Goal: Information Seeking & Learning: Learn about a topic

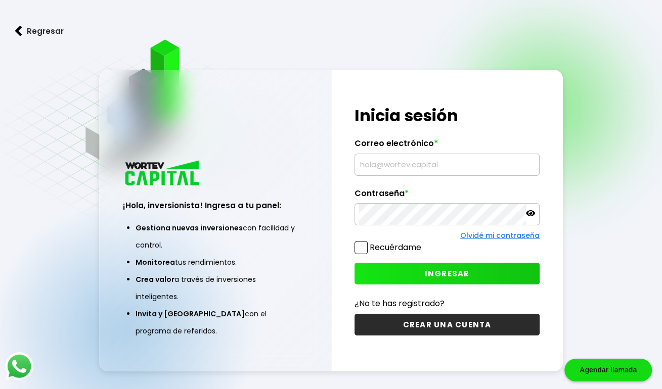
type input "[EMAIL_ADDRESS][DOMAIN_NAME]"
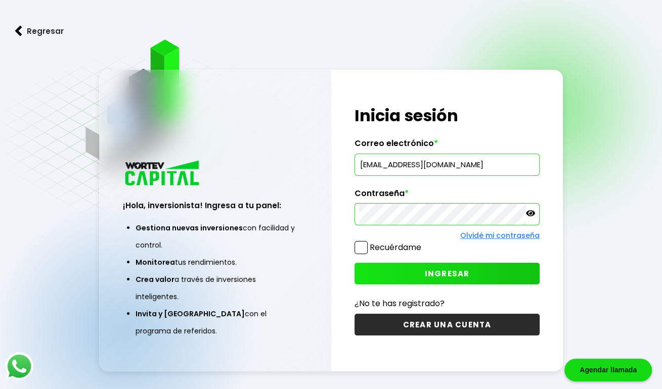
click at [396, 275] on button "INGRESAR" at bounding box center [447, 274] width 185 height 22
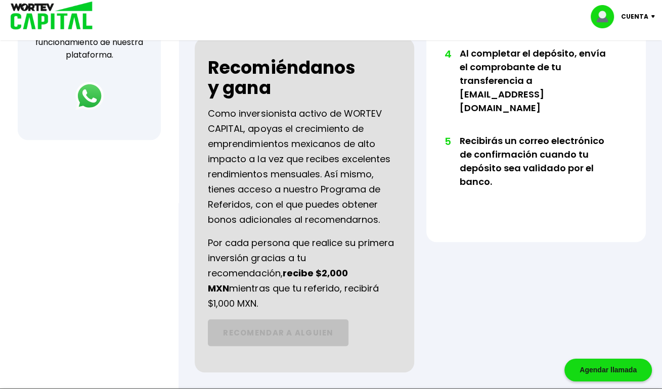
scroll to position [442, 0]
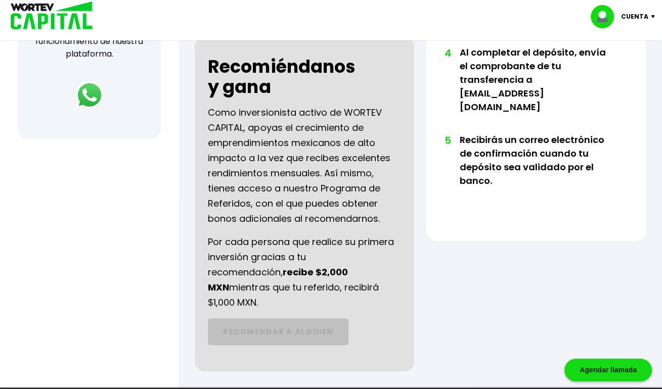
click at [220, 259] on p "Por cada persona que realice su primera inversión gracias a tu recomendación, r…" at bounding box center [304, 273] width 193 height 76
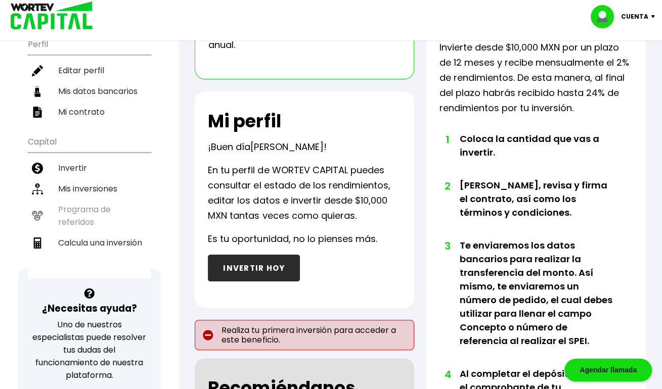
scroll to position [98, 0]
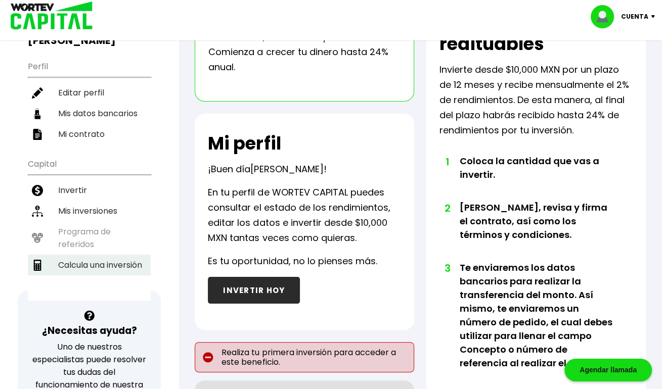
click at [90, 255] on li "Calcula una inversión" at bounding box center [89, 265] width 123 height 21
select select "1"
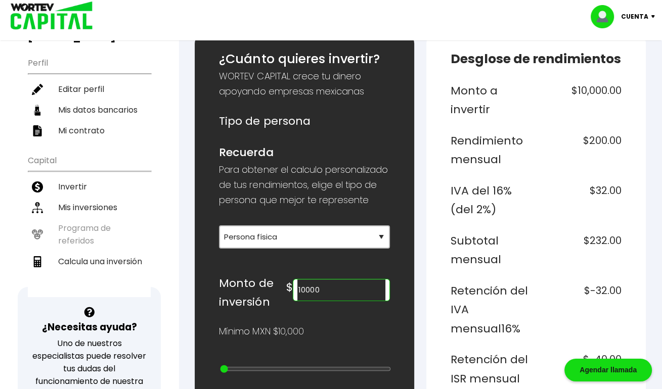
scroll to position [121, 0]
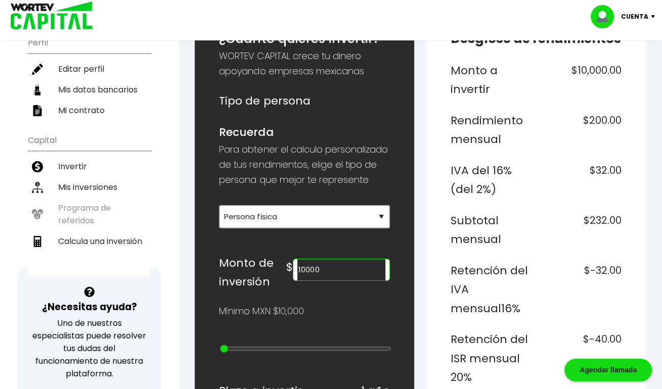
drag, startPoint x: 390, startPoint y: 214, endPoint x: 380, endPoint y: 215, distance: 10.1
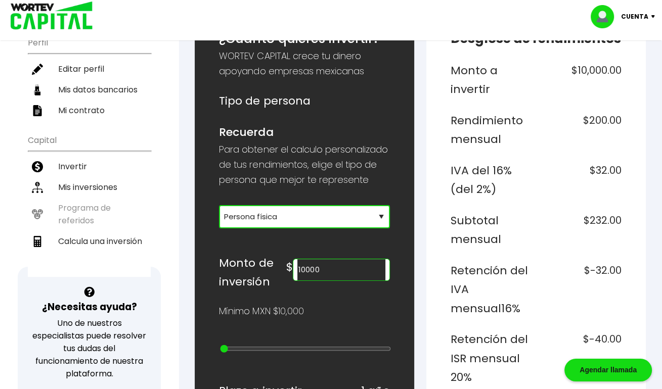
click at [380, 215] on select "Selecciona tu tipo de persona Persona Física que emite factura Persona física P…" at bounding box center [304, 216] width 171 height 23
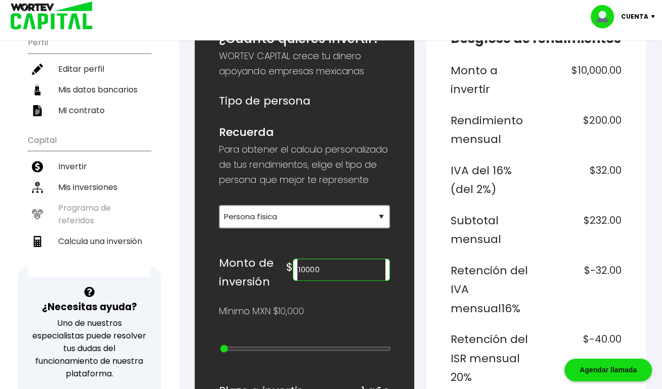
click at [267, 304] on p "Mínimo MXN $10,000" at bounding box center [261, 311] width 84 height 15
type input "20000"
type input "1"
type input "30000"
type input "2"
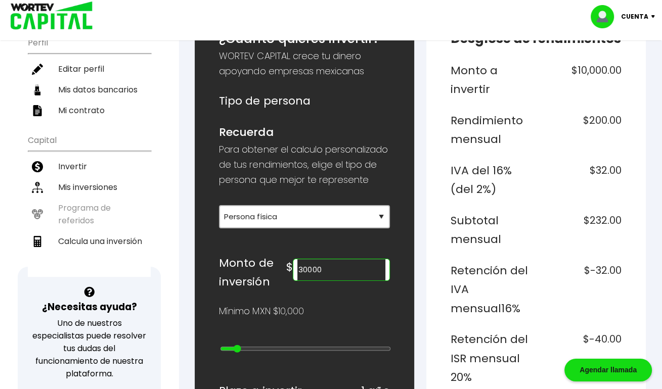
type input "40000"
type input "3"
type input "50000"
type input "4"
type input "60000"
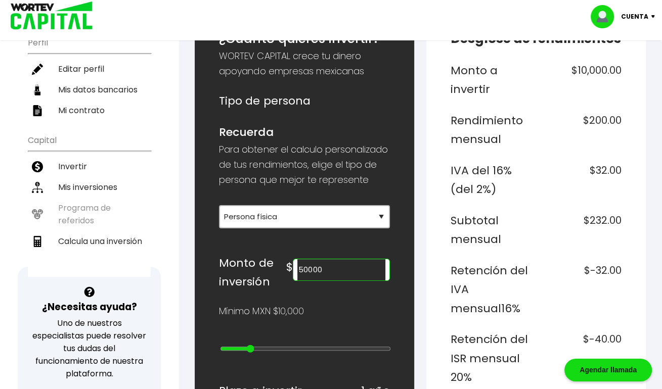
type input "5"
type input "70000"
type input "6"
type input "80000"
type input "7"
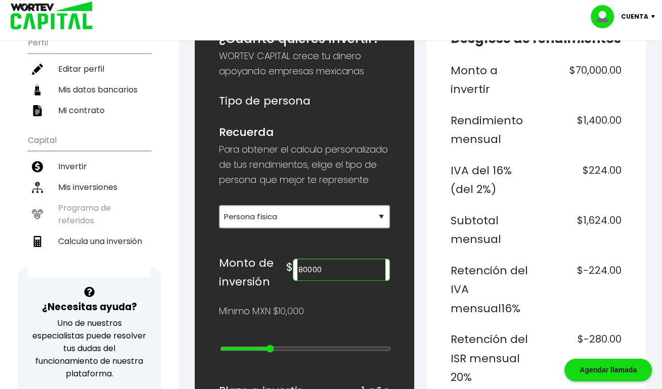
type input "90000"
type input "8"
type input "200000"
type input "10"
type input "300000"
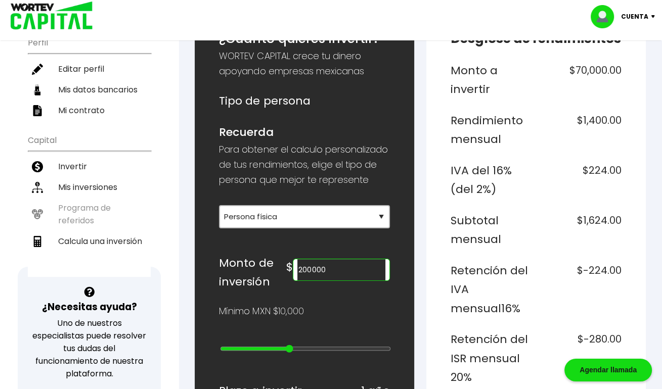
type input "11"
type input "400000"
type input "12"
type input "500000"
type input "13"
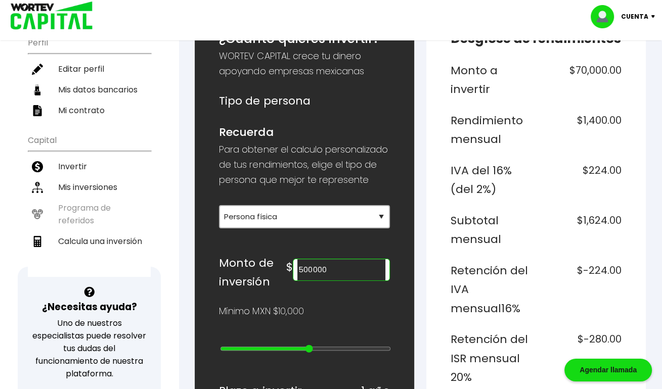
type input "600000"
type input "14"
type input "700000"
type input "15"
type input "800000"
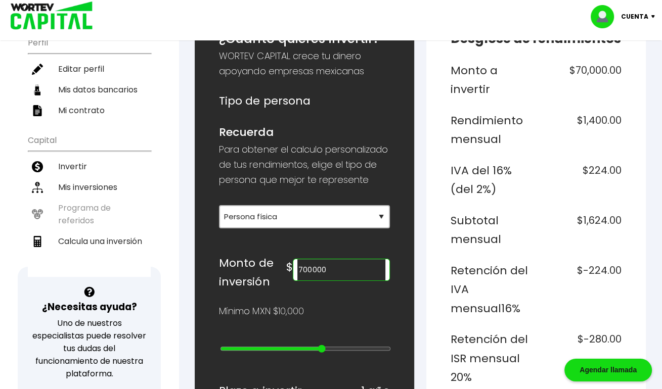
type input "16"
type input "900000"
type input "17"
type input "1000000"
type input "18"
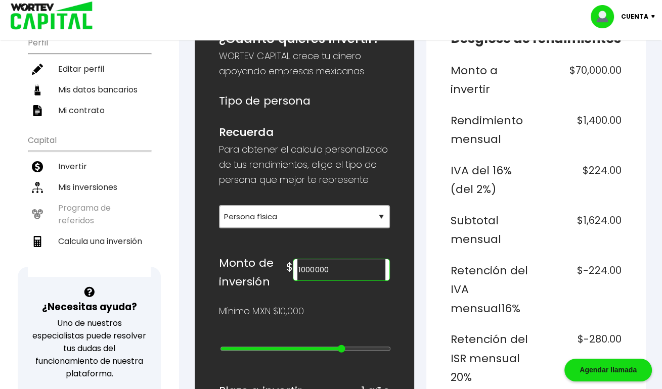
type input "2000000"
type input "19"
type input "3000000"
type input "20"
type input "4000000"
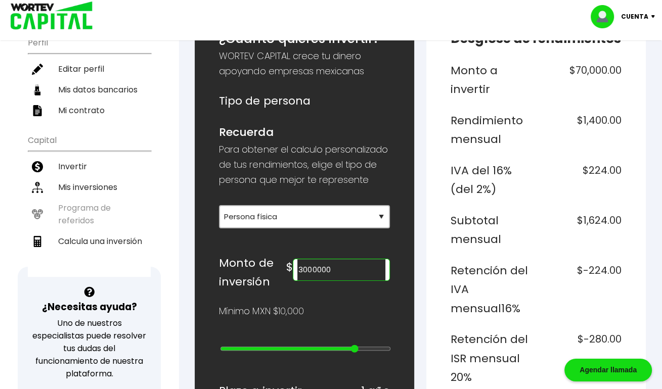
type input "21"
type input "5000000"
type input "22"
type input "10000000"
type input "23"
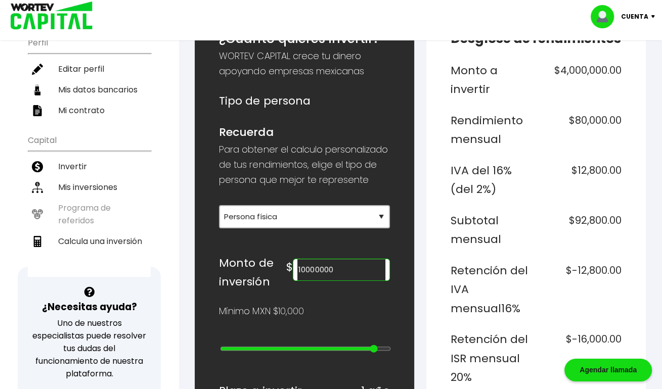
type input "15000000"
type input "24"
type input "20000000"
drag, startPoint x: 223, startPoint y: 346, endPoint x: 392, endPoint y: 342, distance: 170.0
type input "25"
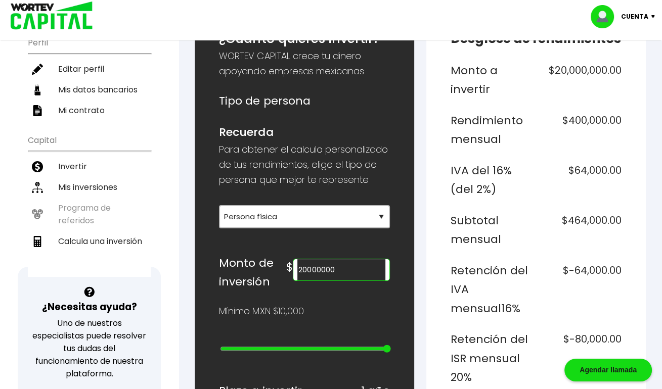
click at [391, 345] on input "range" at bounding box center [305, 349] width 171 height 8
click at [338, 266] on input "20000000" at bounding box center [341, 269] width 88 height 21
click at [324, 266] on input "20000000" at bounding box center [341, 269] width 88 height 21
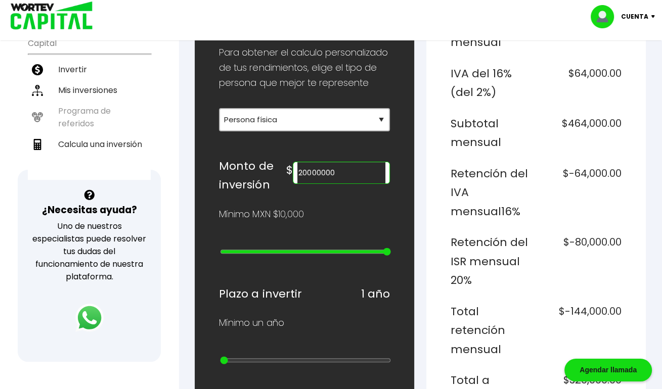
scroll to position [269, 0]
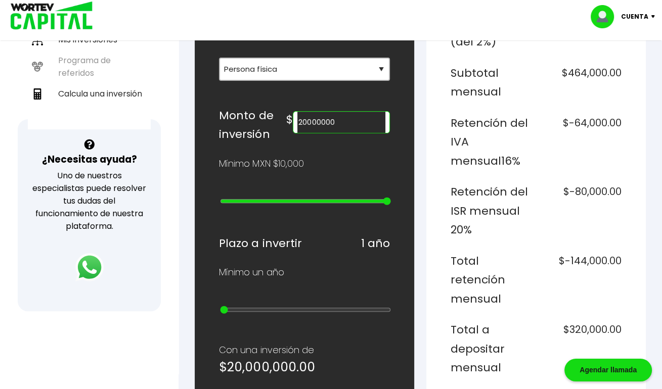
type input "15000000"
type input "24"
type input "10000000"
type input "23"
type input "5000000"
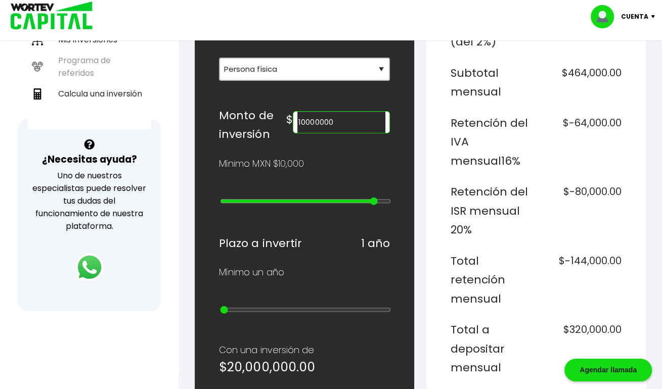
type input "22"
type input "4000000"
type input "21"
type input "3000000"
type input "20"
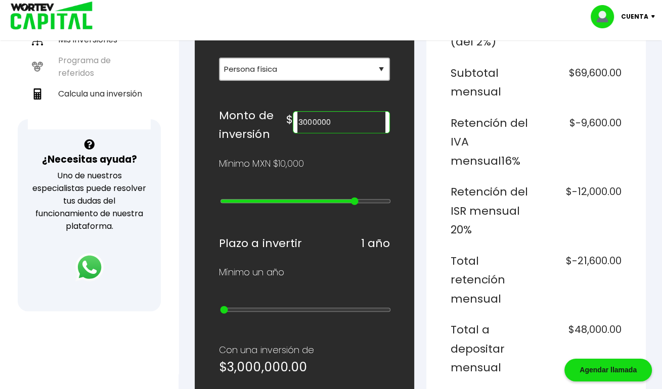
type input "2000000"
type input "19"
type input "1000000"
type input "18"
type input "900000"
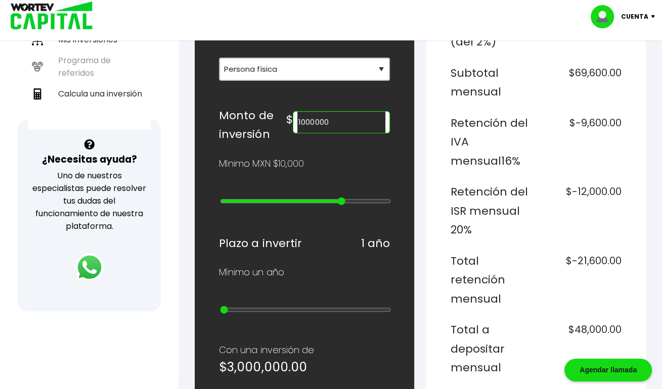
type input "17"
type input "800000"
type input "16"
type input "700000"
type input "15"
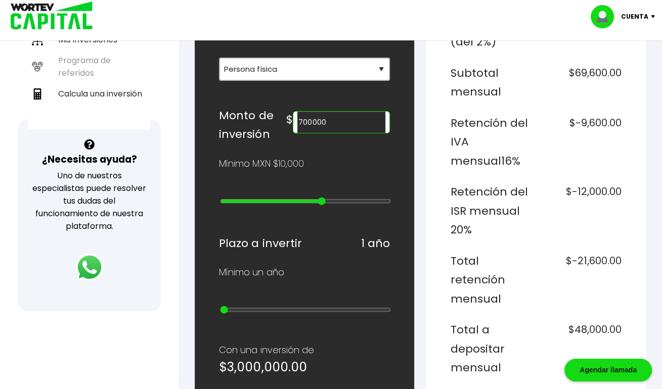
type input "600000"
type input "14"
type input "500000"
type input "13"
type input "400000"
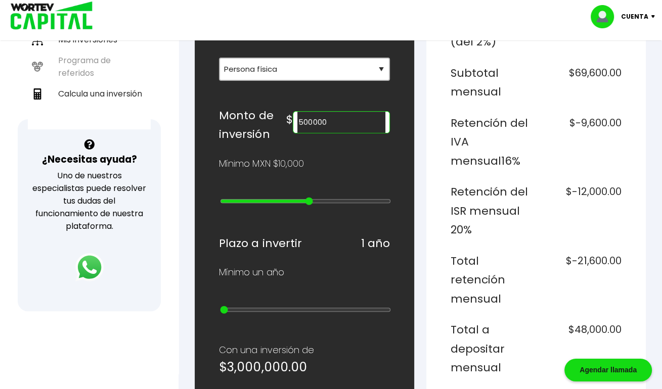
type input "12"
type input "300000"
type input "11"
type input "200000"
type input "10"
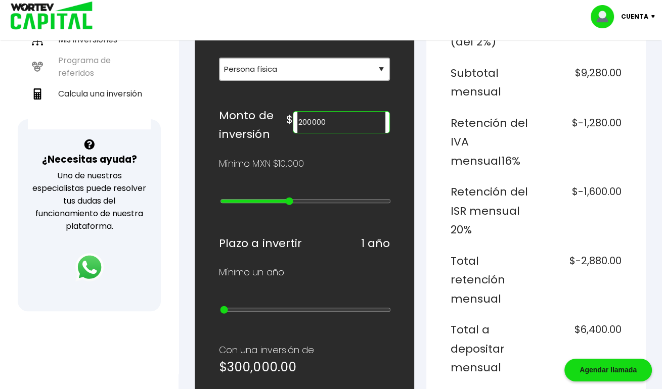
type input "100000"
type input "9"
type input "90000"
type input "8"
type input "80000"
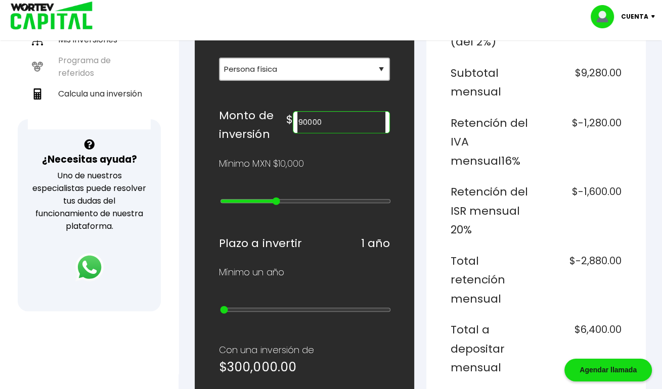
type input "7"
type input "70000"
type input "6"
type input "60000"
type input "5"
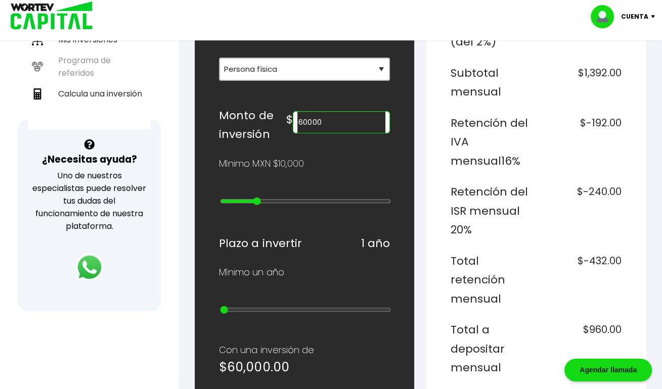
type input "70000"
type input "6"
type input "80000"
type input "7"
type input "90000"
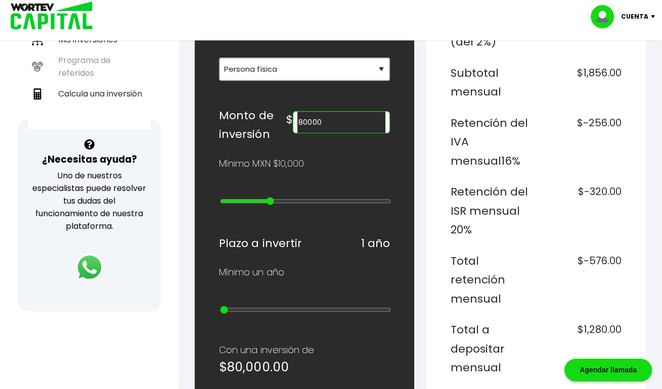
type input "8"
type input "100000"
type input "9"
type input "200000"
type input "10"
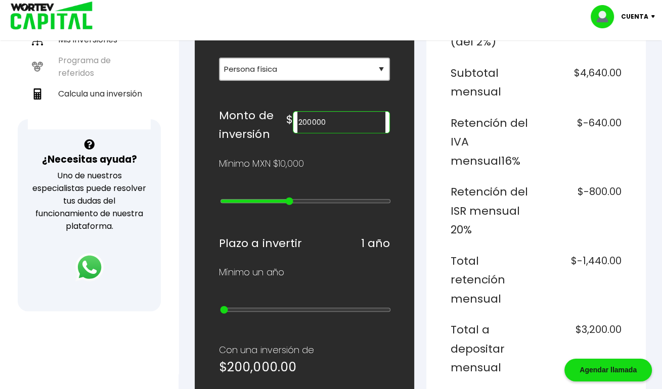
type input "300000"
type input "11"
type input "200000"
drag, startPoint x: 387, startPoint y: 197, endPoint x: 291, endPoint y: 192, distance: 95.7
type input "10"
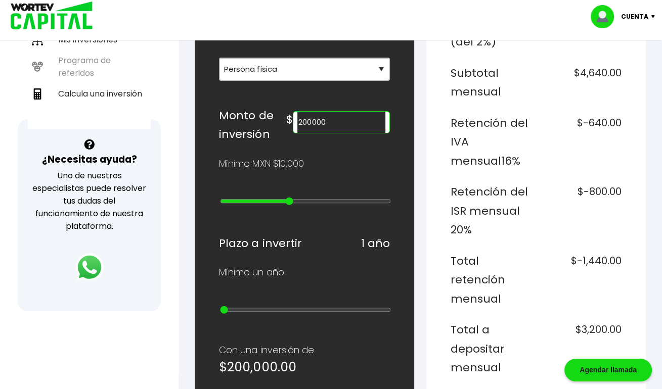
click at [291, 197] on input "range" at bounding box center [305, 201] width 171 height 8
click at [525, 235] on h6 "Retención del ISR mensual 20%" at bounding box center [491, 211] width 81 height 57
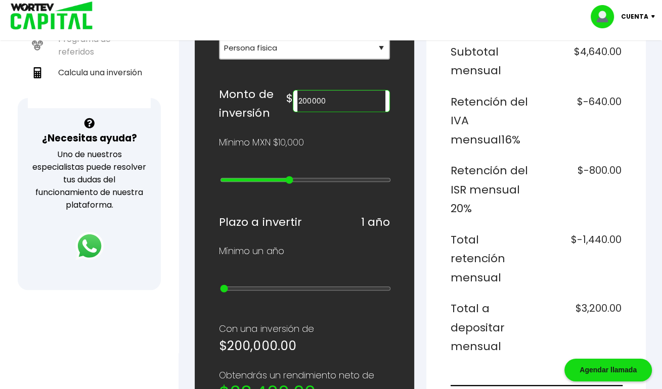
scroll to position [289, 0]
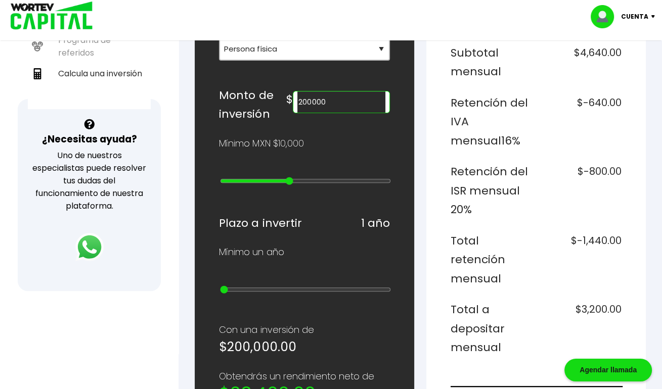
type input "100000"
type input "9"
type input "90000"
type input "8"
type input "80000"
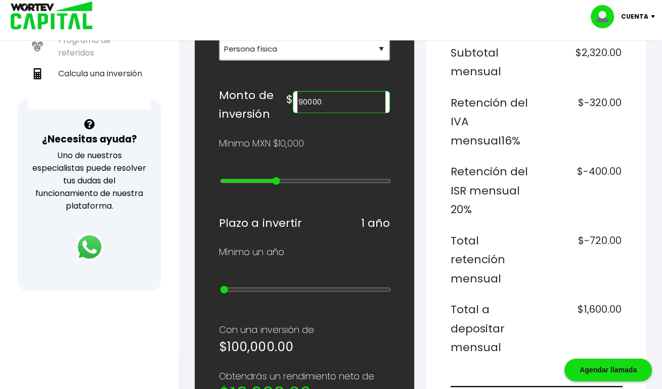
type input "7"
type input "70000"
type input "6"
type input "60000"
type input "5"
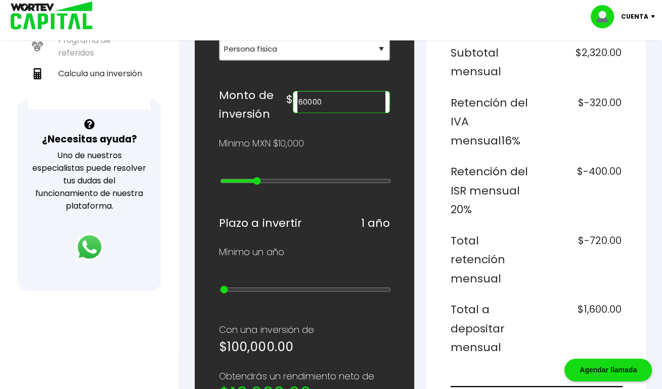
type input "50000"
type input "4"
type input "40000"
type input "3"
type input "30000"
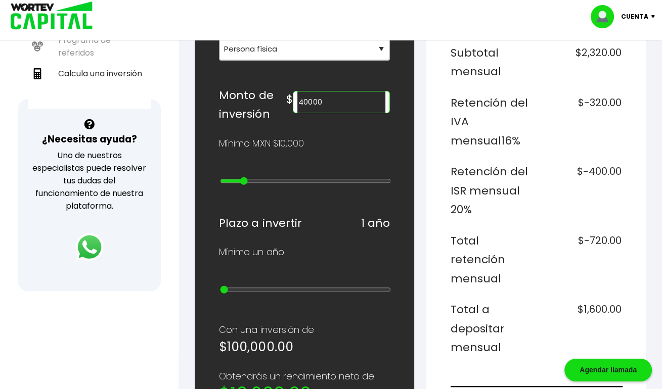
type input "2"
type input "20000"
type input "1"
type input "10000"
type input "0"
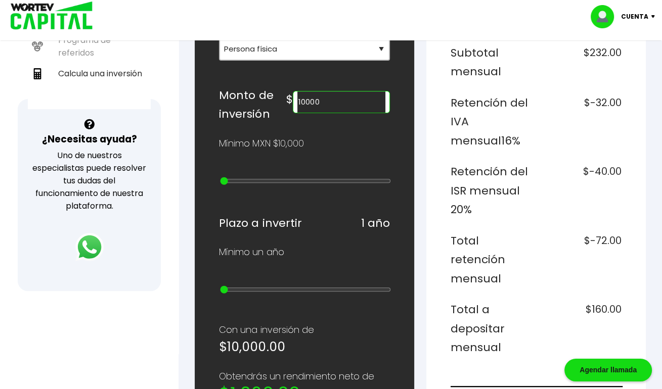
type input "20000"
type input "1"
type input "30000"
type input "2"
type input "40000"
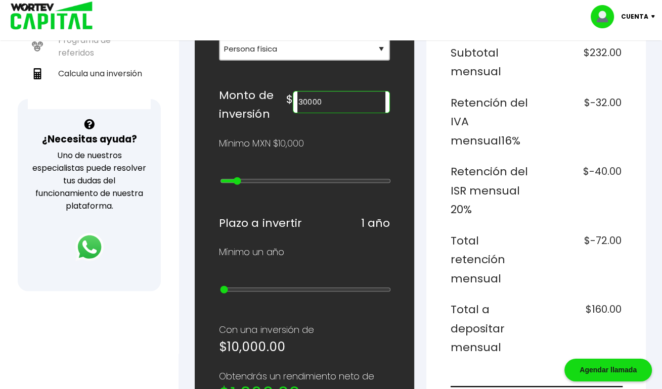
type input "3"
type input "50000"
type input "4"
type input "60000"
type input "5"
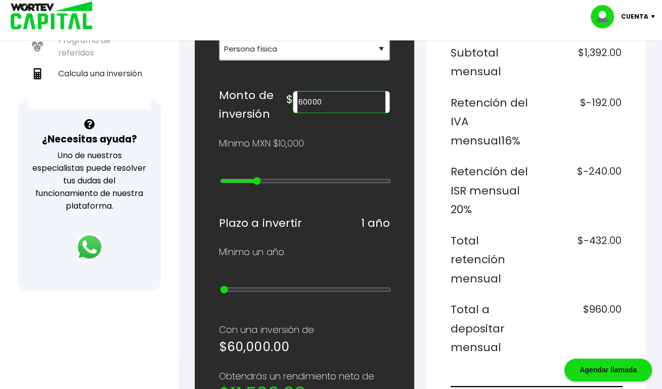
type input "70000"
type input "6"
type input "80000"
type input "7"
type input "90000"
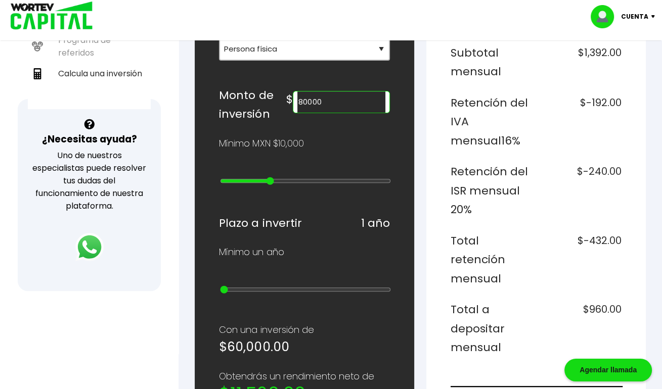
type input "8"
type input "100000"
type input "9"
type input "200000"
type input "10"
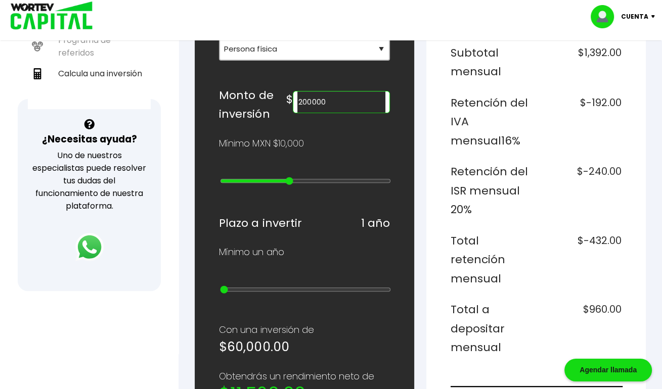
type input "300000"
type input "11"
type input "400000"
type input "12"
type input "500000"
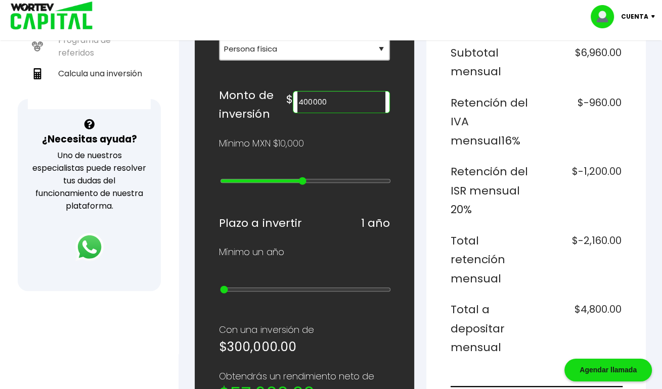
type input "13"
type input "600000"
type input "14"
type input "700000"
type input "15"
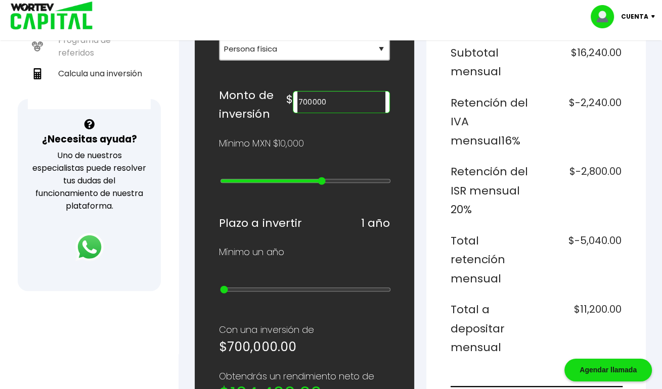
type input "800000"
type input "16"
type input "900000"
type input "17"
type input "1000000"
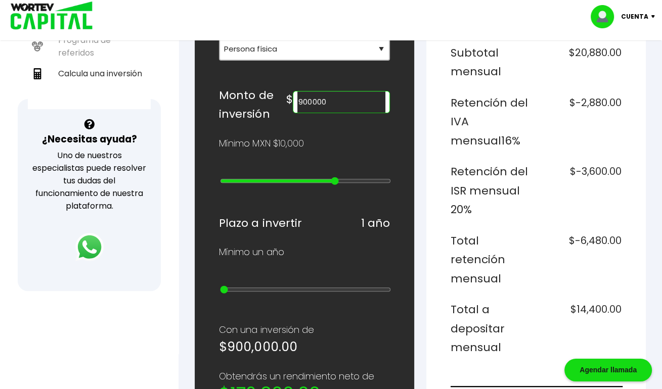
type input "18"
type input "2000000"
type input "19"
type input "3000000"
type input "20"
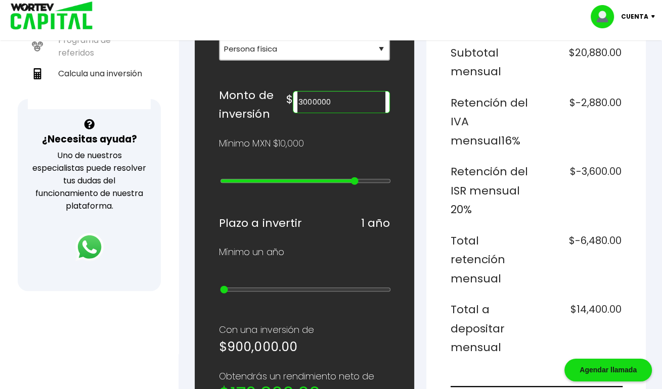
type input "4000000"
type input "21"
type input "5000000"
drag, startPoint x: 285, startPoint y: 178, endPoint x: 368, endPoint y: 183, distance: 83.1
type input "22"
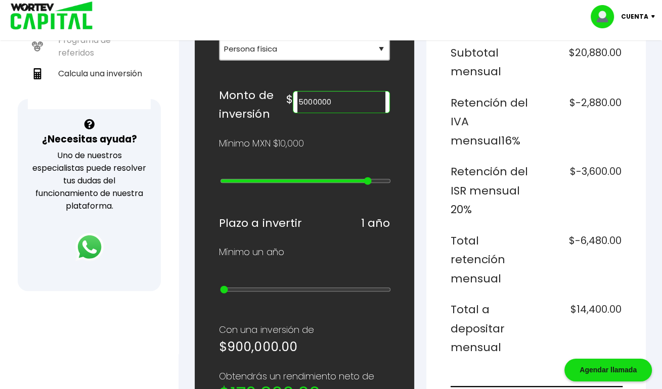
click at [368, 183] on input "range" at bounding box center [305, 181] width 171 height 8
type input "10000000"
type input "23"
type input "15000000"
type input "24"
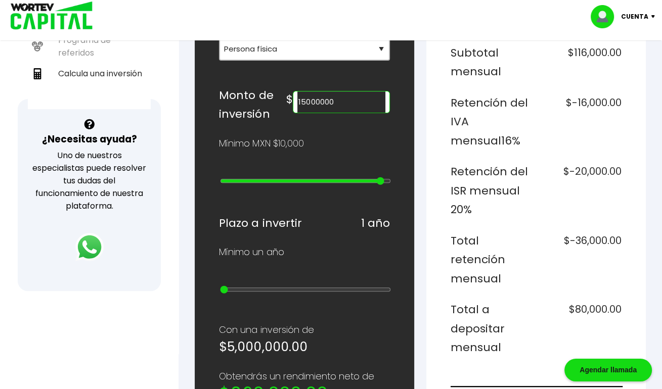
type input "20000000"
type input "25"
type input "15000000"
type input "24"
type input "20000000"
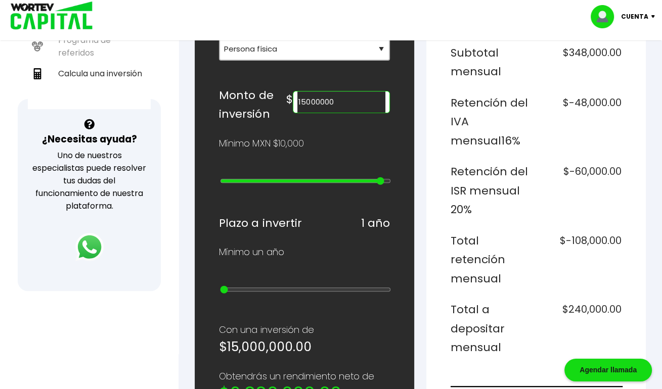
type input "25"
type input "15000000"
type input "24"
type input "10000000"
type input "23"
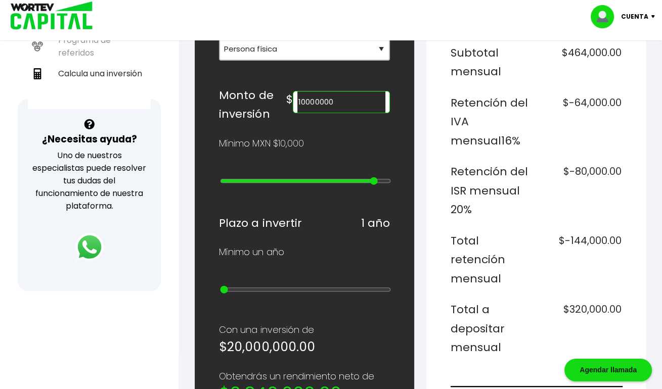
type input "5000000"
type input "22"
type input "4000000"
type input "21"
type input "3000000"
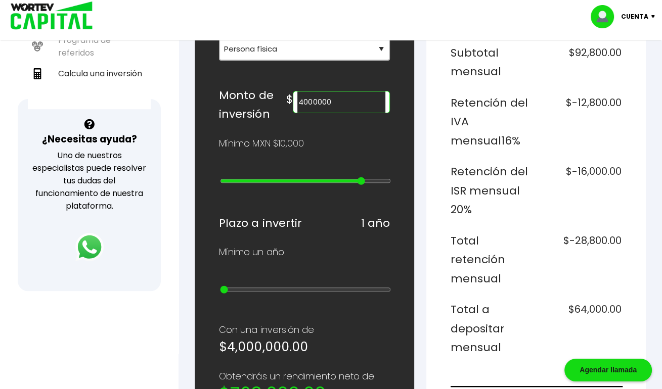
type input "20"
type input "2000000"
type input "19"
type input "1000000"
type input "18"
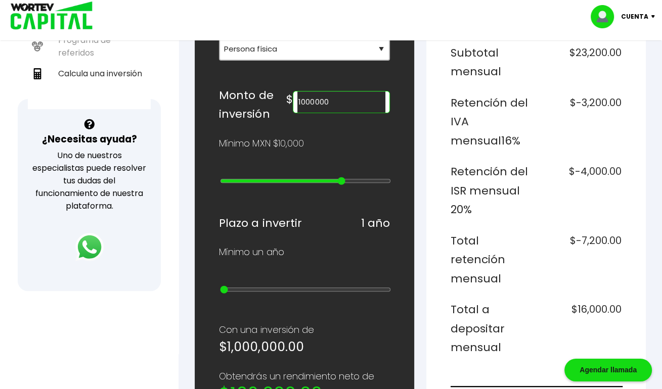
type input "900000"
type input "17"
type input "800000"
type input "16"
type input "700000"
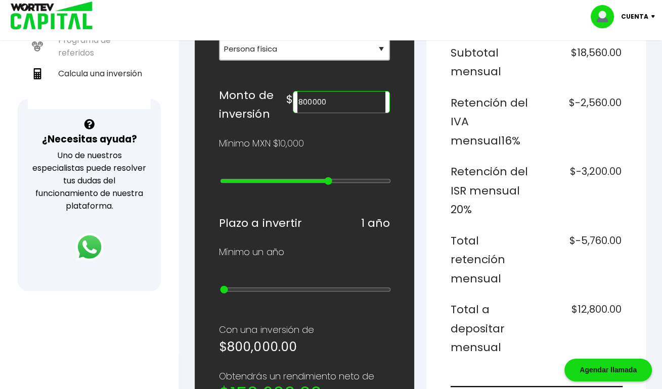
type input "15"
type input "600000"
type input "14"
drag, startPoint x: 367, startPoint y: 174, endPoint x: 296, endPoint y: 174, distance: 70.8
click at [296, 177] on input "range" at bounding box center [305, 181] width 171 height 8
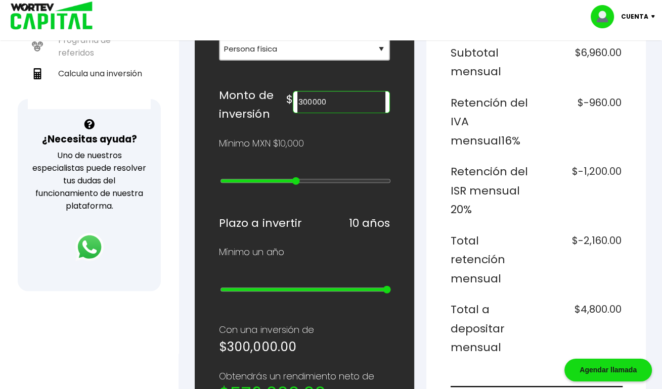
drag, startPoint x: 224, startPoint y: 285, endPoint x: 397, endPoint y: 284, distance: 173.5
click at [391, 286] on input "range" at bounding box center [305, 290] width 171 height 8
click at [467, 276] on h6 "Total retención mensual" at bounding box center [491, 260] width 81 height 57
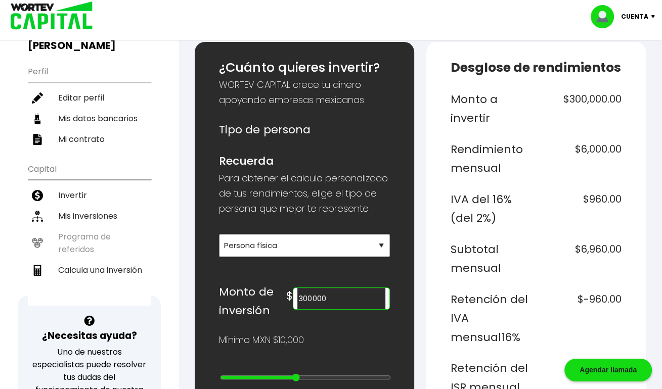
scroll to position [101, 0]
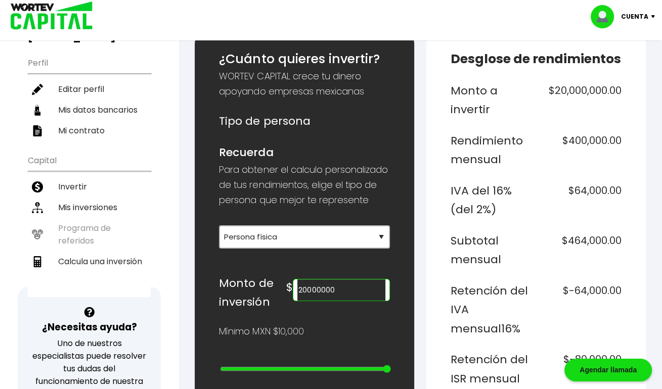
drag, startPoint x: 293, startPoint y: 368, endPoint x: 405, endPoint y: 359, distance: 111.7
click at [391, 365] on input "range" at bounding box center [305, 369] width 171 height 8
drag, startPoint x: 386, startPoint y: 367, endPoint x: 355, endPoint y: 365, distance: 31.5
click at [355, 365] on input "range" at bounding box center [305, 369] width 171 height 8
click at [501, 316] on h6 "Retención del IVA mensual 16%" at bounding box center [491, 310] width 81 height 57
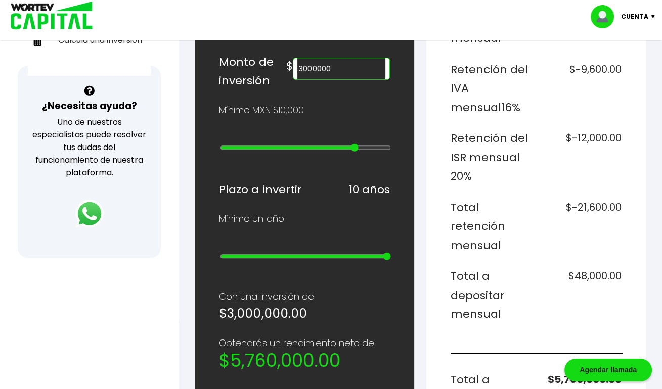
scroll to position [324, 0]
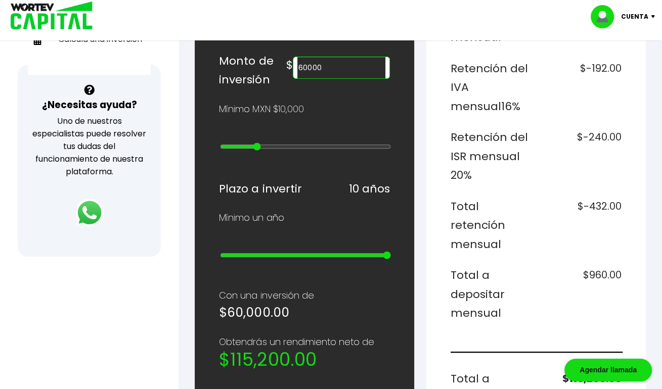
drag, startPoint x: 352, startPoint y: 144, endPoint x: 257, endPoint y: 144, distance: 95.1
click at [257, 144] on input "range" at bounding box center [305, 147] width 171 height 8
click at [494, 255] on div "Monto a invertir $60,000.00 Rendimiento mensual $1,200.00 IVA del 16% (del 2%) …" at bounding box center [536, 246] width 171 height 774
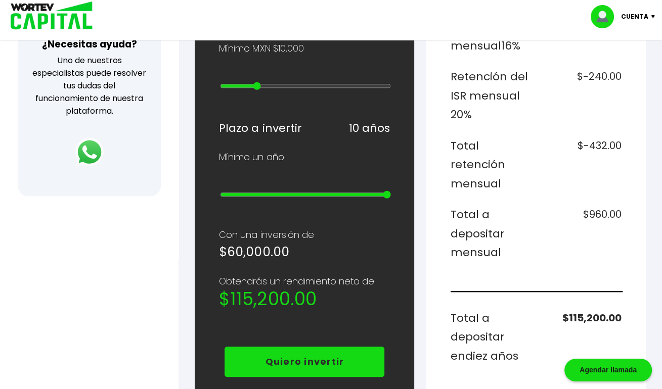
scroll to position [405, 0]
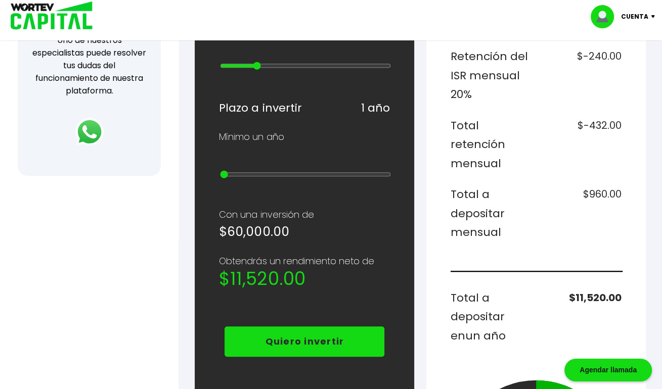
drag, startPoint x: 387, startPoint y: 170, endPoint x: 218, endPoint y: 172, distance: 169.0
click at [220, 172] on input "range" at bounding box center [305, 174] width 171 height 8
